Goal: Task Accomplishment & Management: Manage account settings

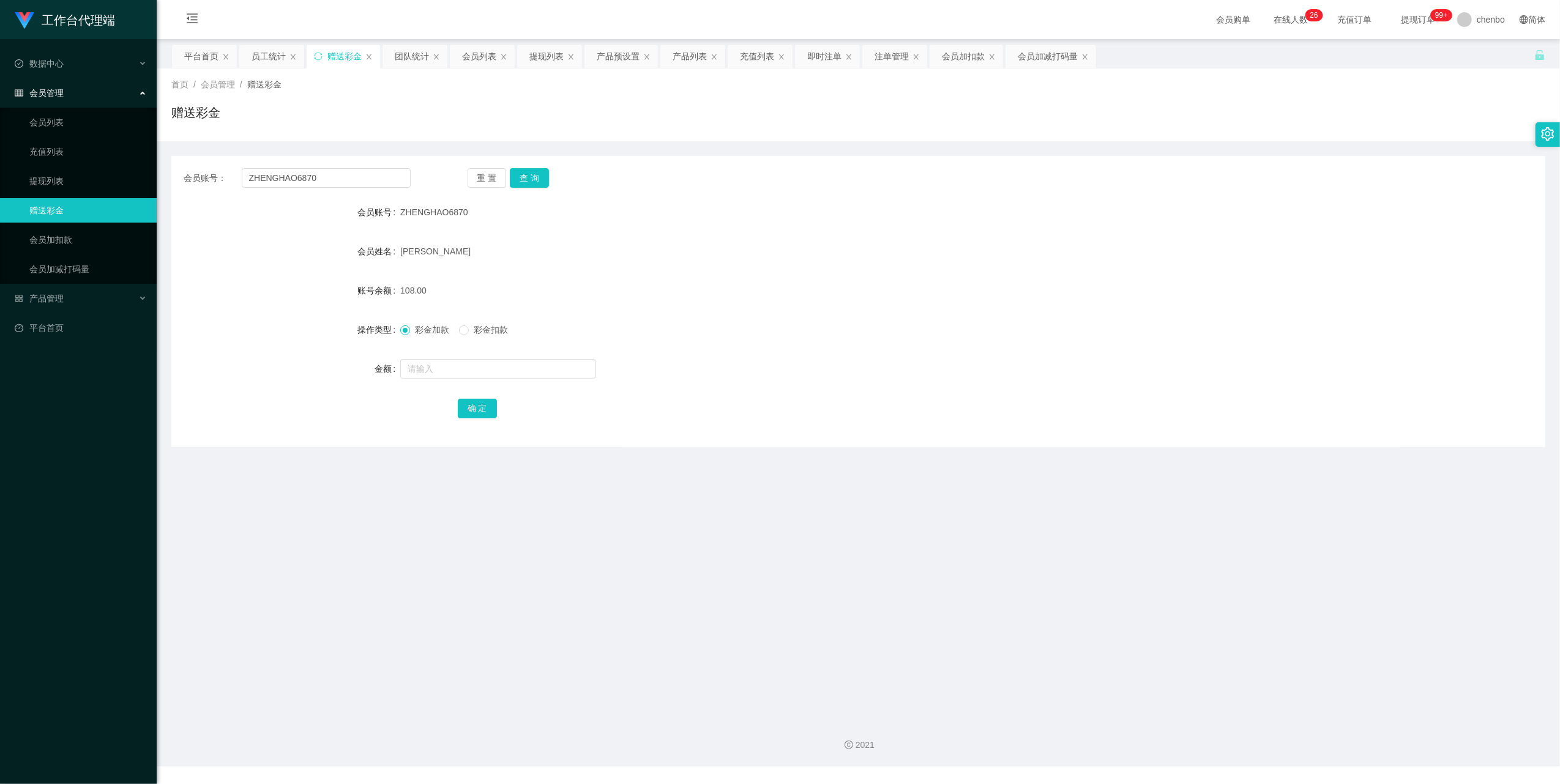
click at [431, 380] on div at bounding box center [801, 369] width 802 height 25
click at [437, 370] on input "text" at bounding box center [498, 369] width 196 height 20
type input "40"
click at [473, 407] on button "确 定" at bounding box center [477, 409] width 39 height 20
drag, startPoint x: 875, startPoint y: 319, endPoint x: 1159, endPoint y: 88, distance: 366.1
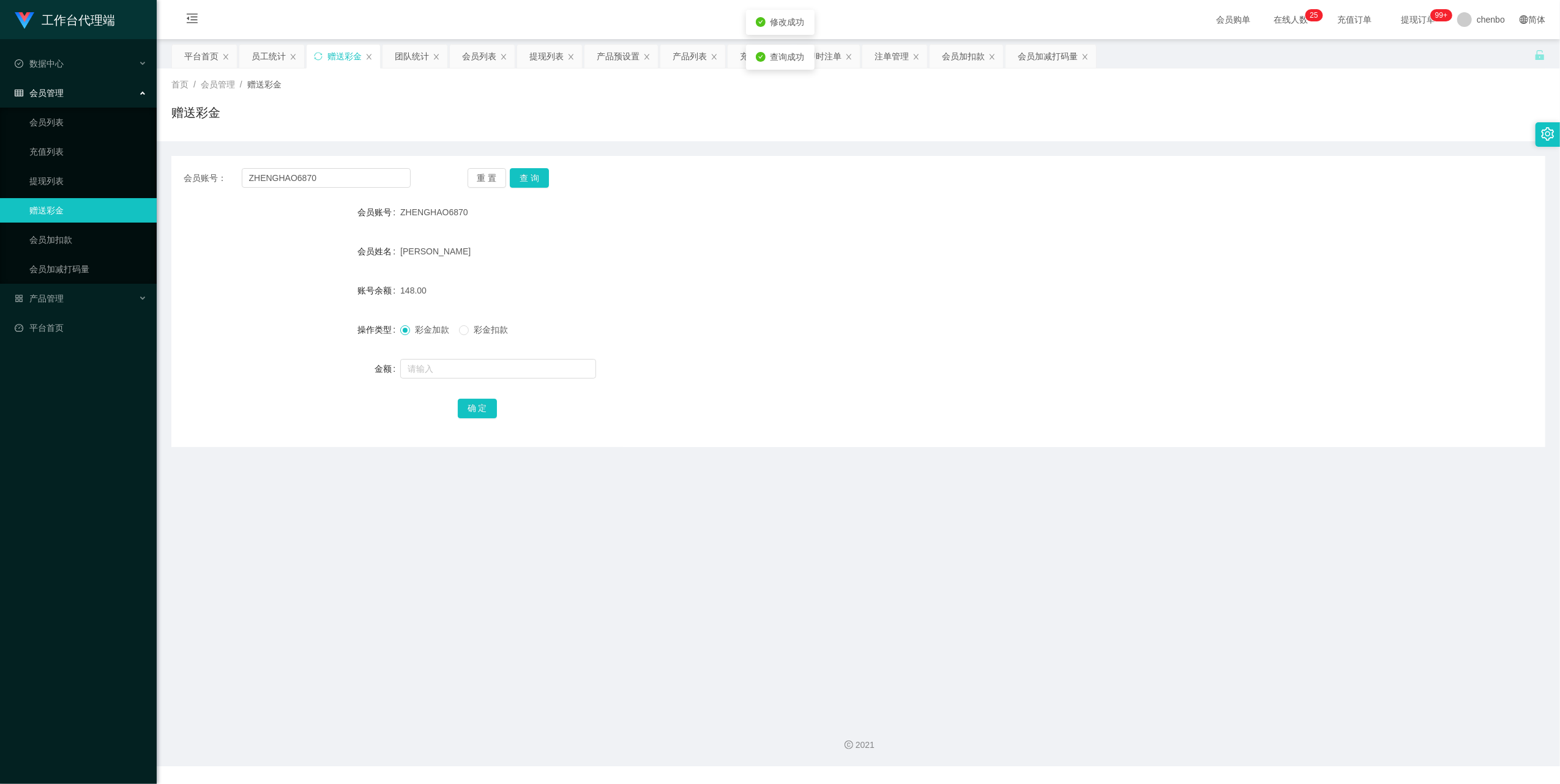
click at [878, 319] on div "彩金加款 彩金扣款" at bounding box center [801, 330] width 802 height 25
click at [67, 179] on link "提现列表" at bounding box center [88, 181] width 118 height 25
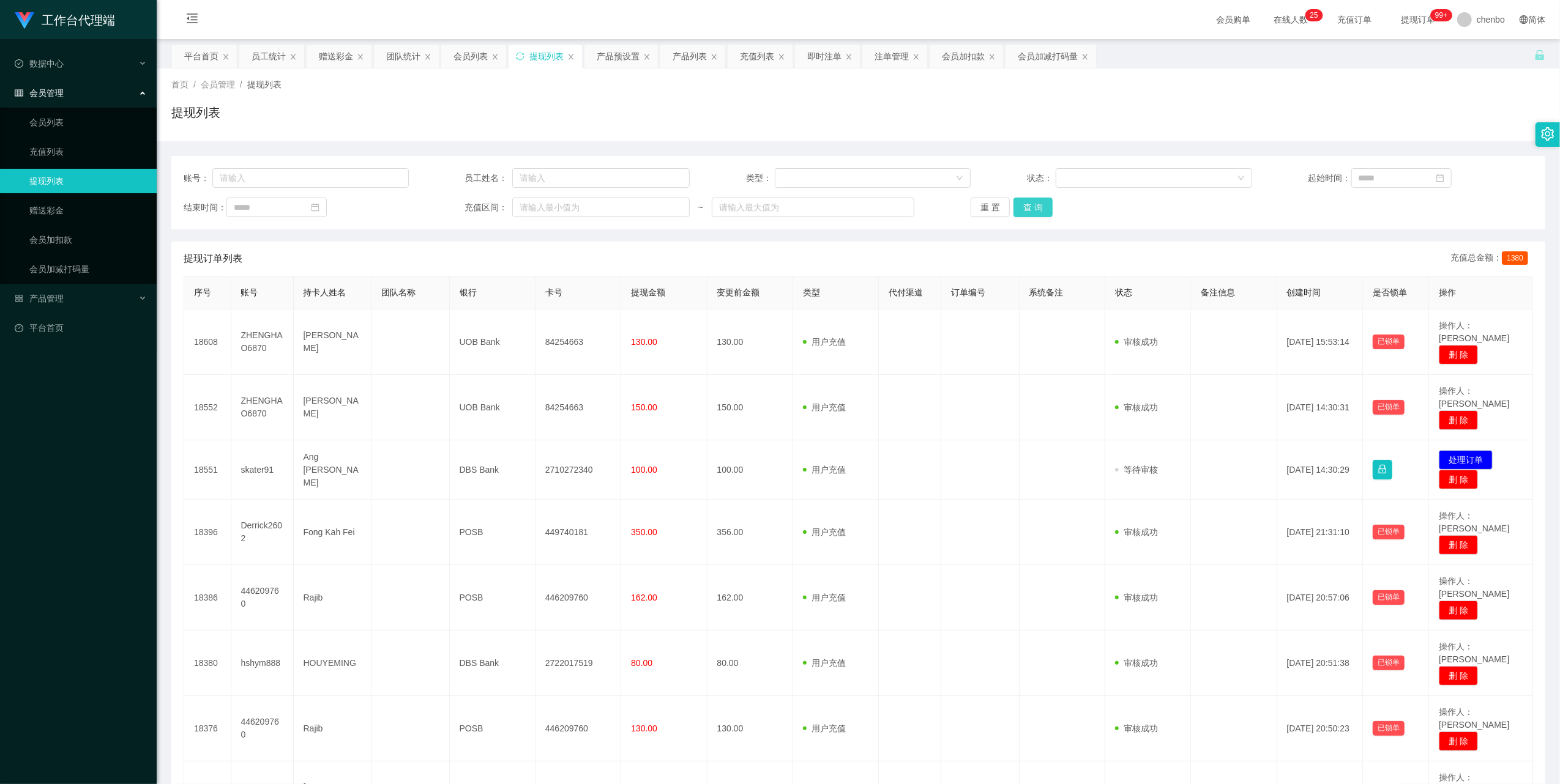
click at [1031, 201] on button "查 询" at bounding box center [1032, 208] width 39 height 20
click at [1031, 201] on div "重 置 查 询" at bounding box center [1083, 208] width 225 height 20
click at [1031, 201] on button "查 询" at bounding box center [1032, 208] width 39 height 20
click at [1031, 201] on div "重 置 查 询" at bounding box center [1083, 208] width 225 height 20
click at [1031, 201] on button "查 询" at bounding box center [1032, 208] width 39 height 20
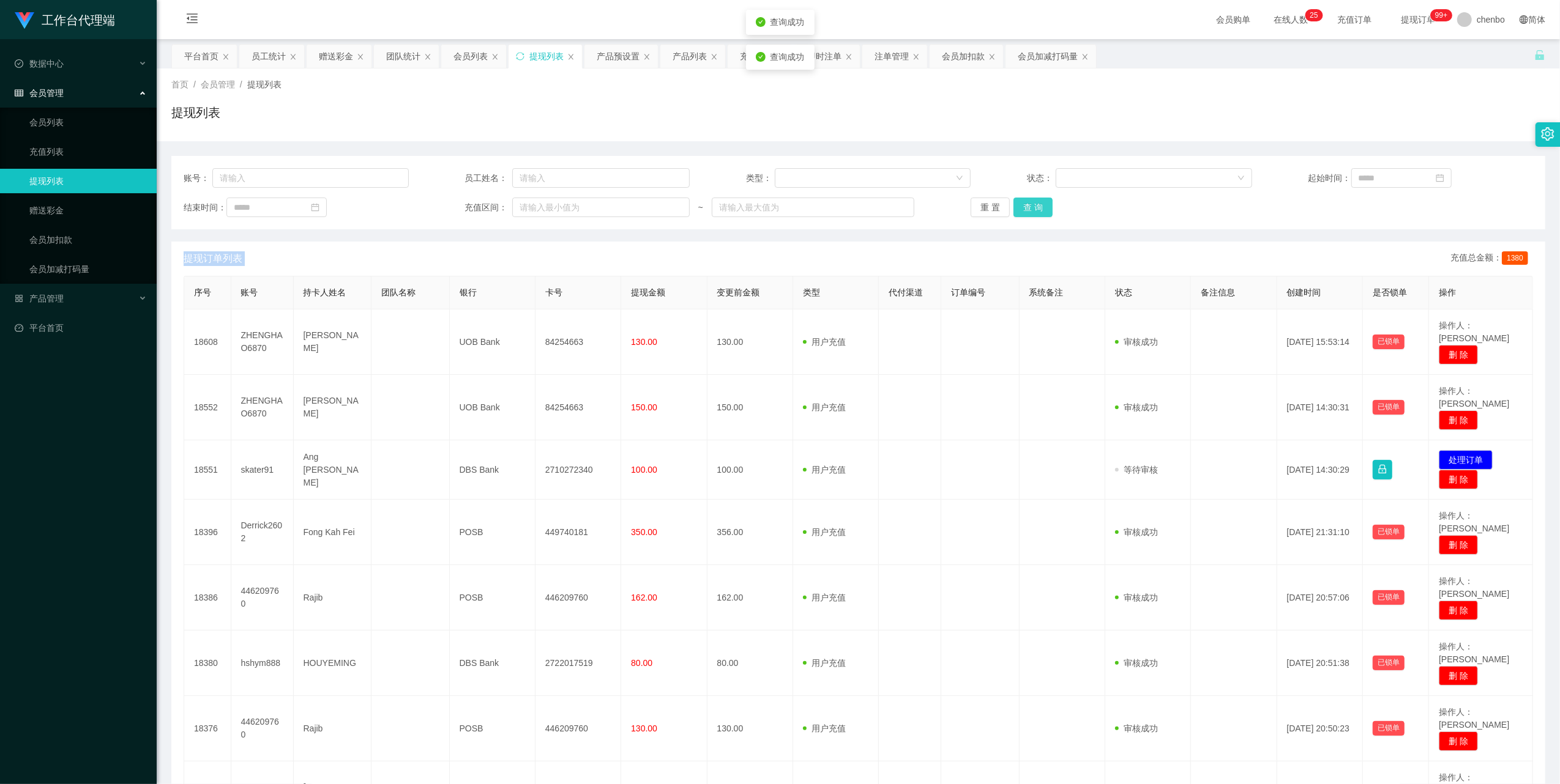
click at [1031, 201] on div "重 置 查 询" at bounding box center [1083, 208] width 225 height 20
click at [1031, 201] on button "查 询" at bounding box center [1032, 208] width 39 height 20
click at [1034, 210] on button "查 询" at bounding box center [1032, 208] width 39 height 20
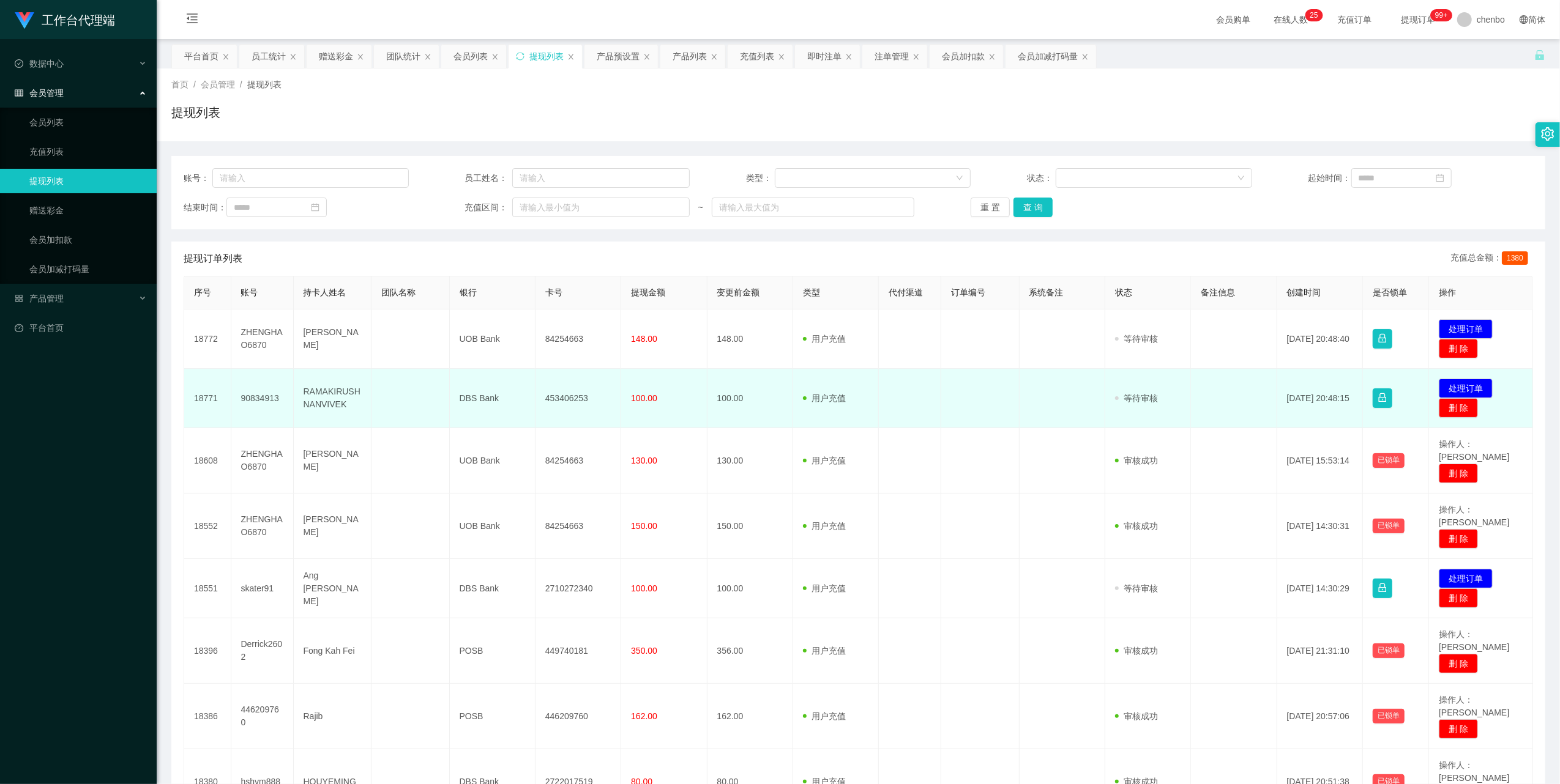
click at [264, 395] on td "90834913" at bounding box center [262, 399] width 62 height 59
click at [265, 394] on td "90834913" at bounding box center [262, 399] width 62 height 59
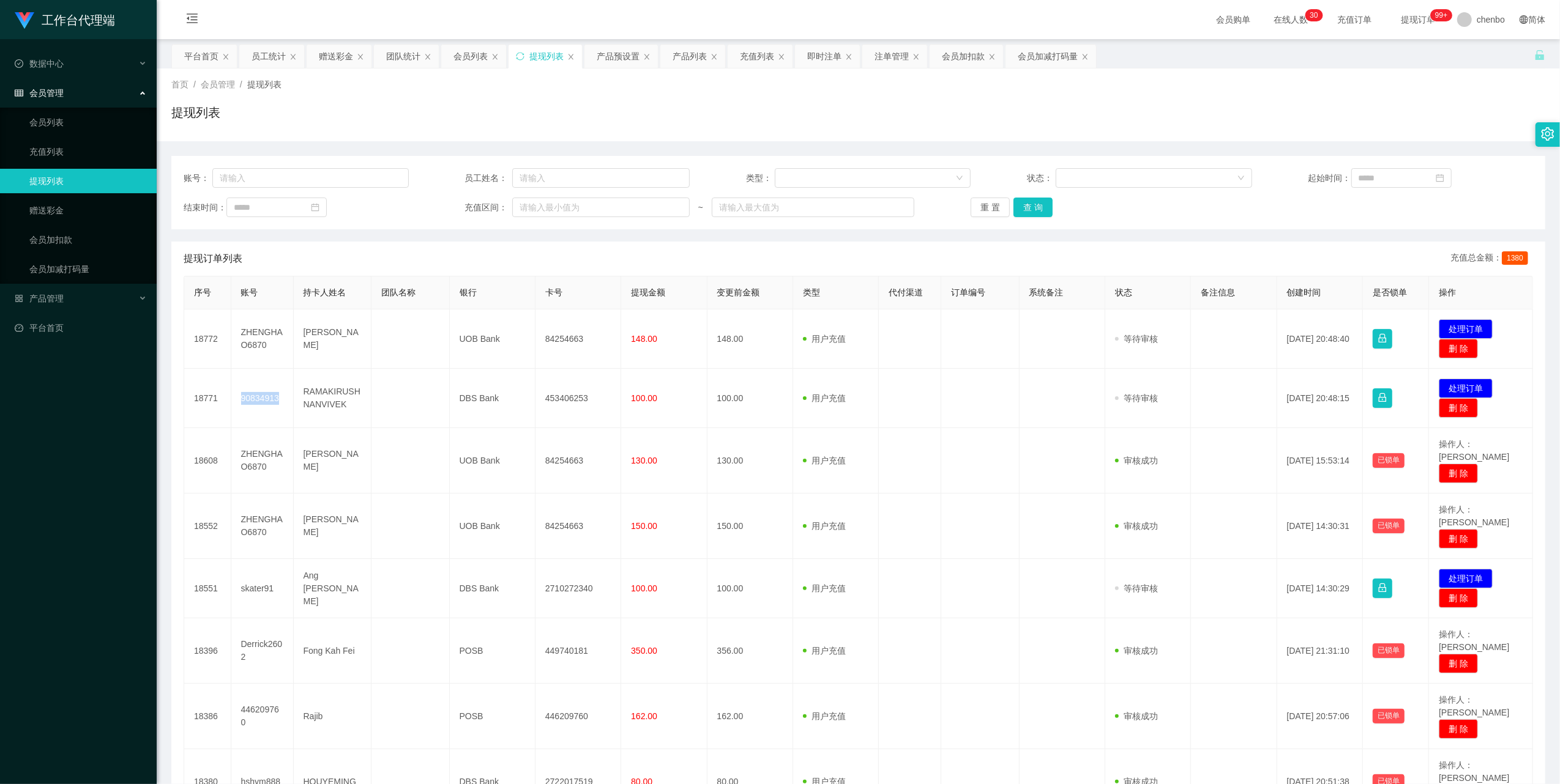
copy td "90834913"
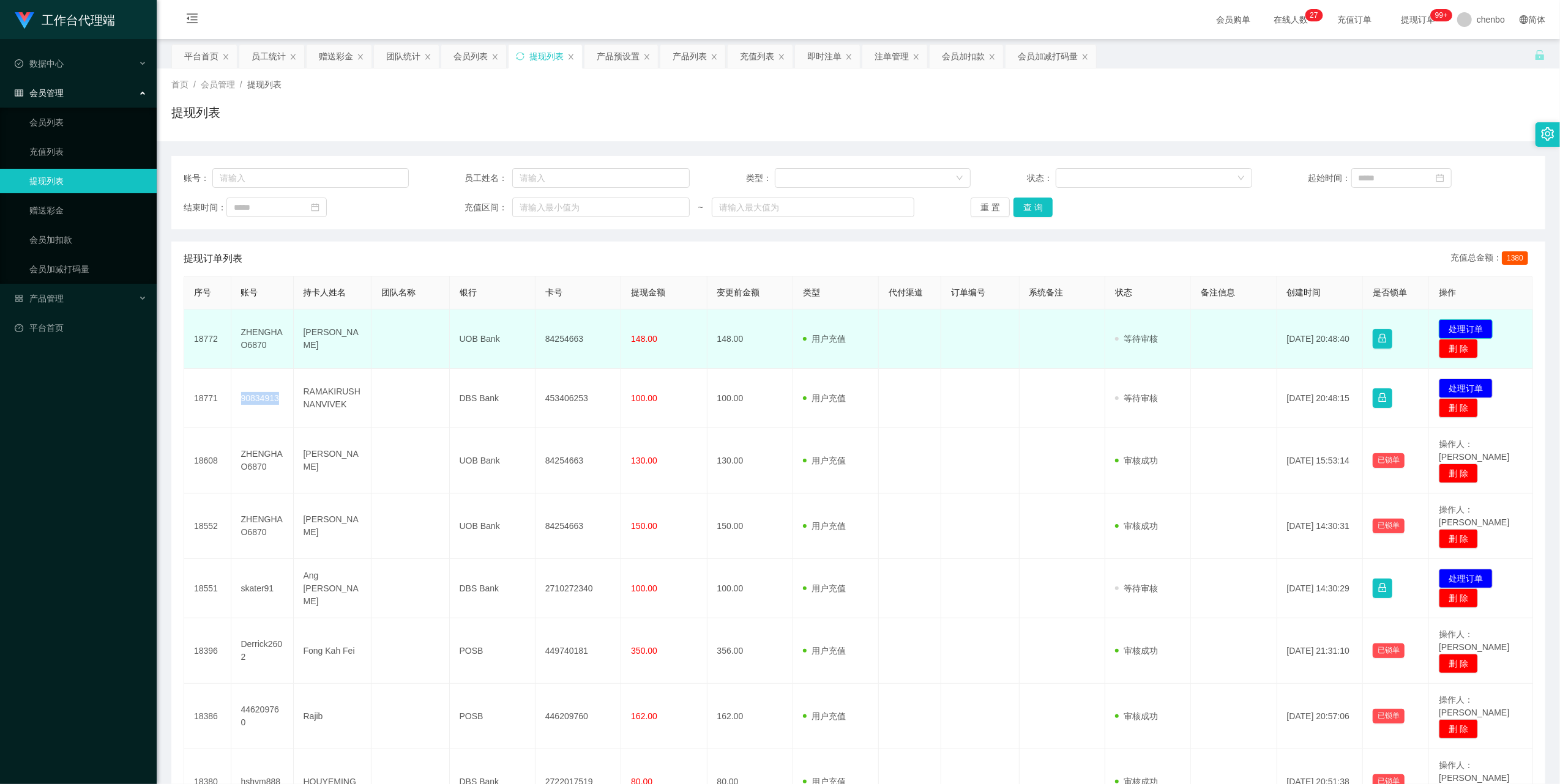
click at [1465, 328] on button "处理订单" at bounding box center [1465, 329] width 54 height 20
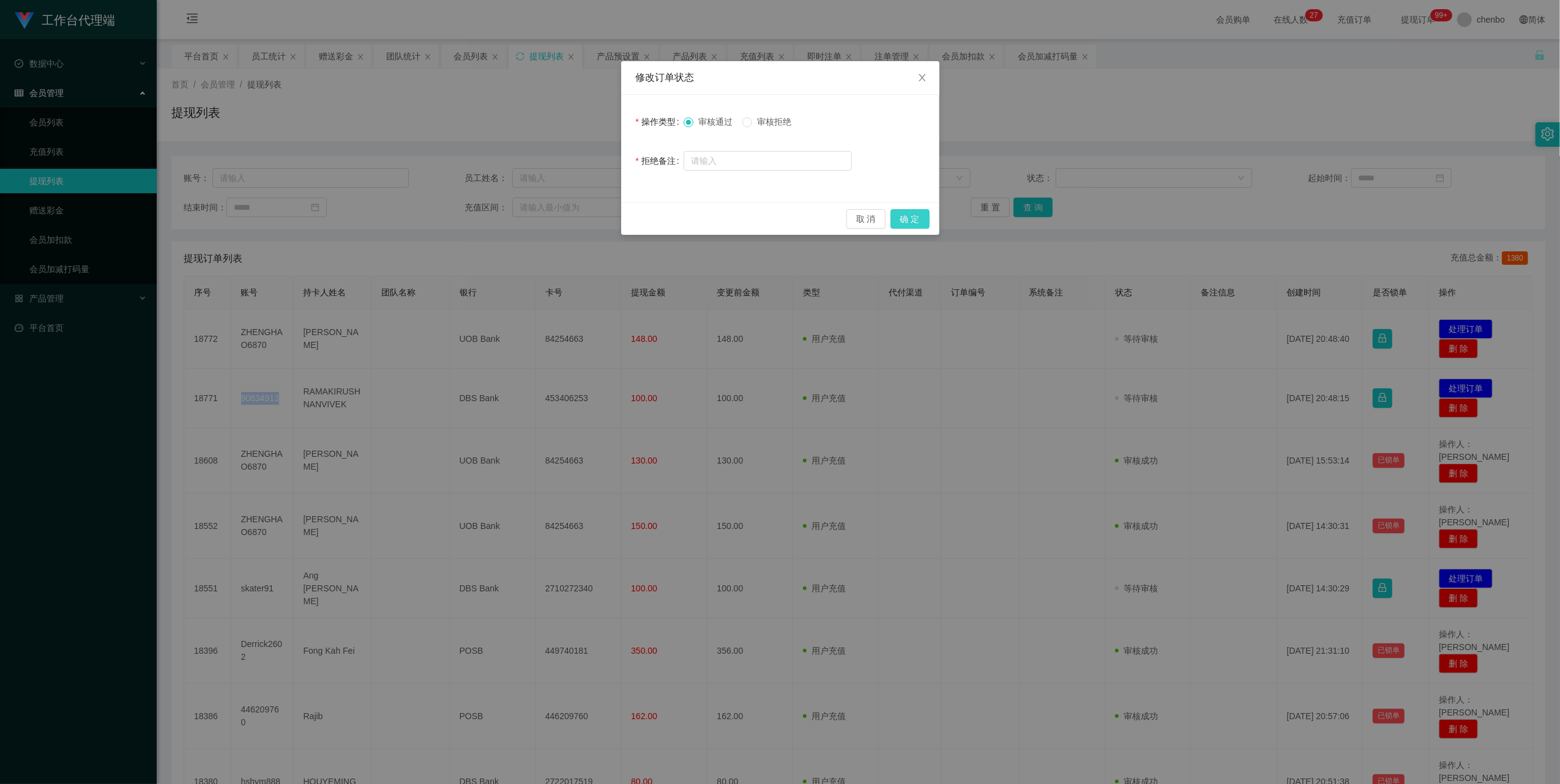
click at [920, 215] on button "确 定" at bounding box center [909, 219] width 39 height 20
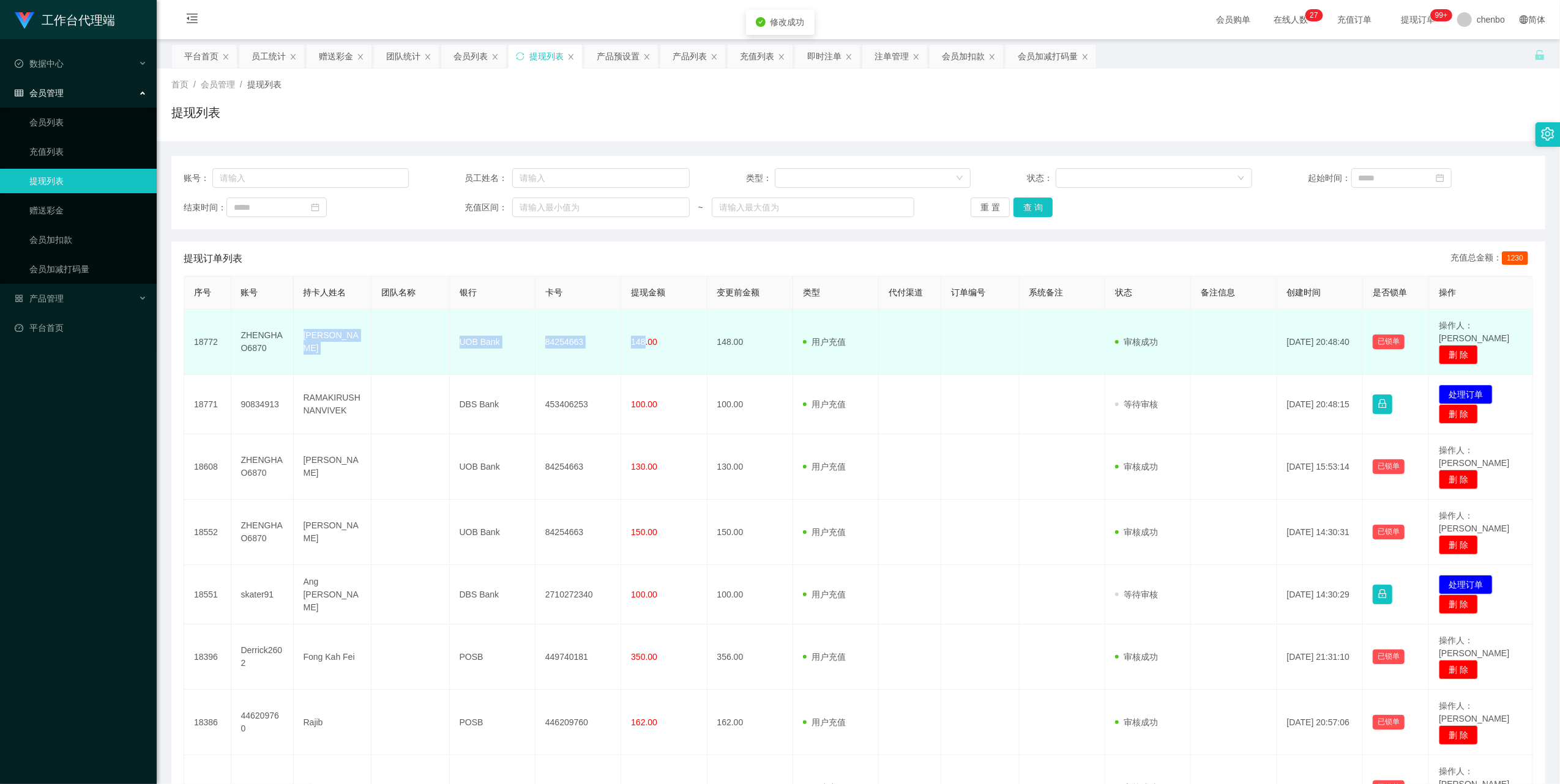
drag, startPoint x: 300, startPoint y: 326, endPoint x: 641, endPoint y: 343, distance: 341.4
click at [641, 343] on tr "18772 ZHENGHAO6870 [PERSON_NAME] UOB Bank 84254663 148.00 148.00 用户充值 人工扣款 审核驳回…" at bounding box center [859, 343] width 1348 height 66
copy tr "[PERSON_NAME] UOB Bank 84254663 148"
